Goal: Task Accomplishment & Management: Use online tool/utility

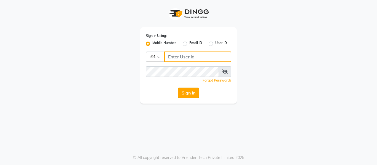
type input "7506358444"
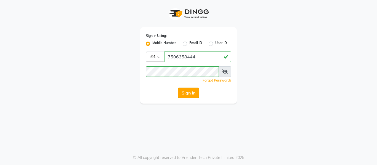
click at [191, 98] on button "Sign In" at bounding box center [188, 93] width 21 height 10
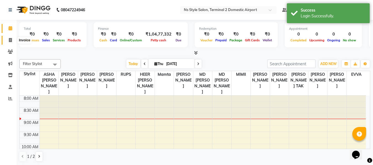
click at [11, 40] on icon at bounding box center [10, 40] width 3 height 4
select select "service"
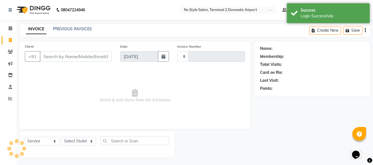
type input "2240"
select select "5661"
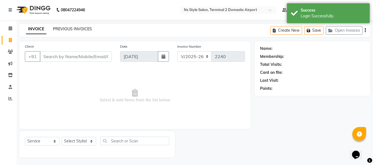
click at [68, 30] on link "PREVIOUS INVOICES" at bounding box center [72, 29] width 39 height 5
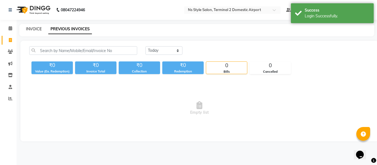
click at [30, 28] on link "INVOICE" at bounding box center [34, 29] width 16 height 5
select select "5661"
select select "service"
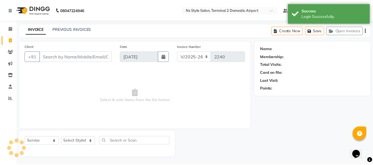
scroll to position [1, 0]
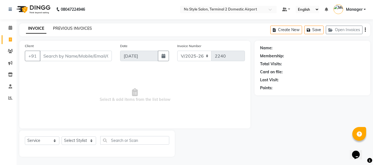
click at [80, 29] on link "PREVIOUS INVOICES" at bounding box center [72, 28] width 39 height 5
